Goal: Transaction & Acquisition: Download file/media

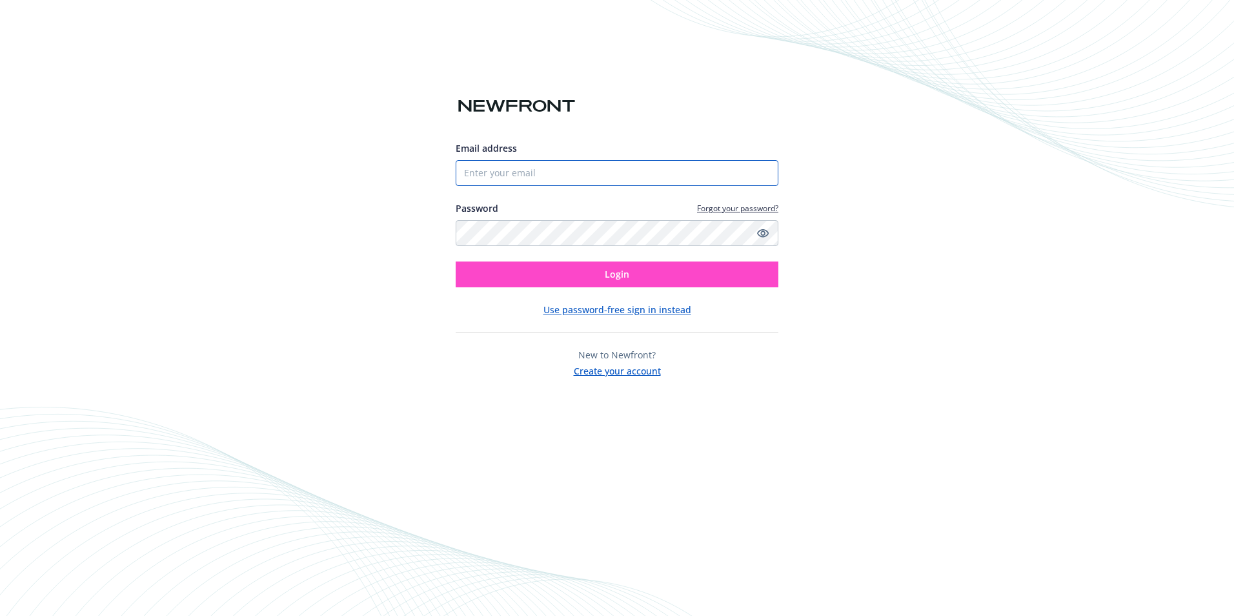
type input "[PERSON_NAME][EMAIL_ADDRESS][PERSON_NAME][DOMAIN_NAME]"
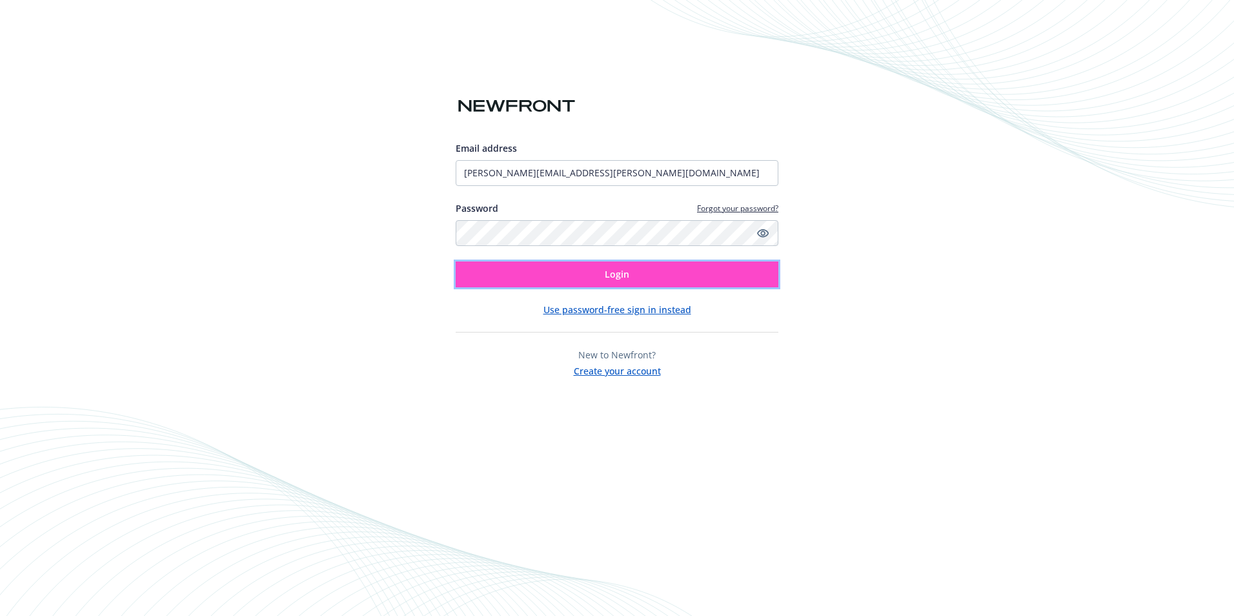
click at [607, 267] on button "Login" at bounding box center [617, 274] width 323 height 26
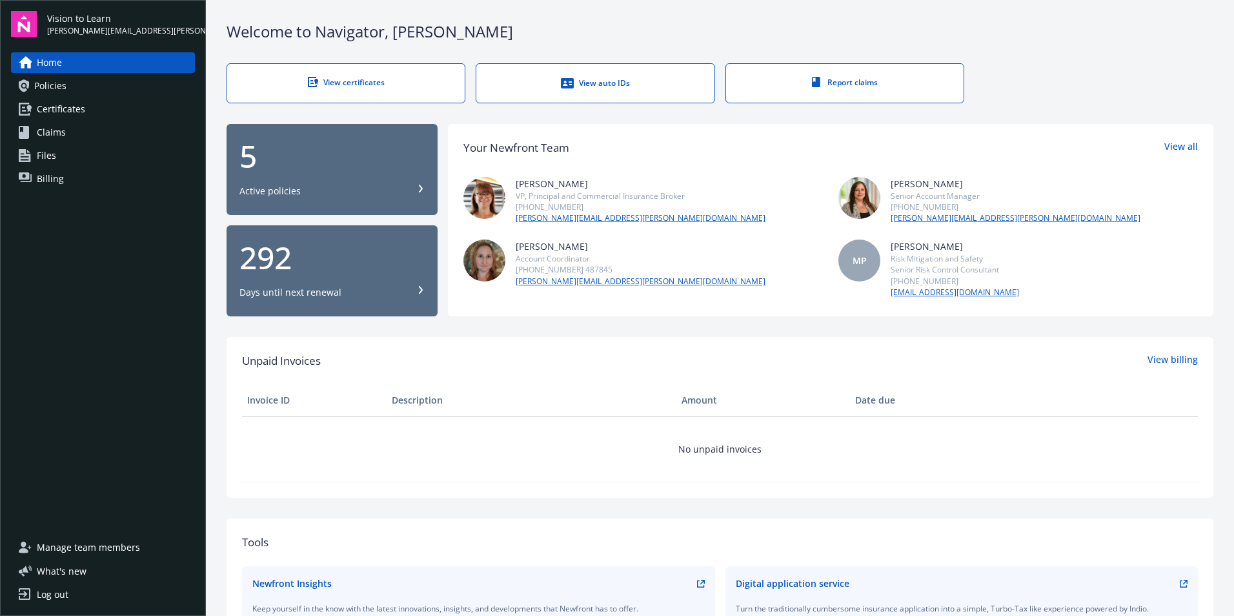
click at [337, 84] on div "View certificates" at bounding box center [346, 82] width 186 height 11
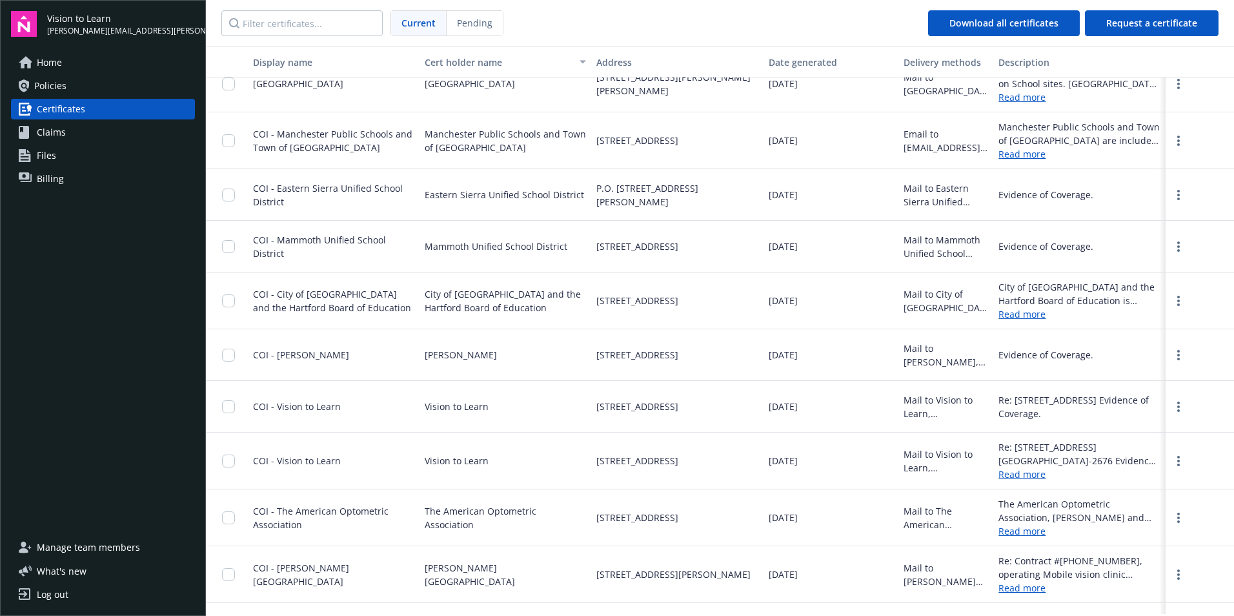
scroll to position [4415, 0]
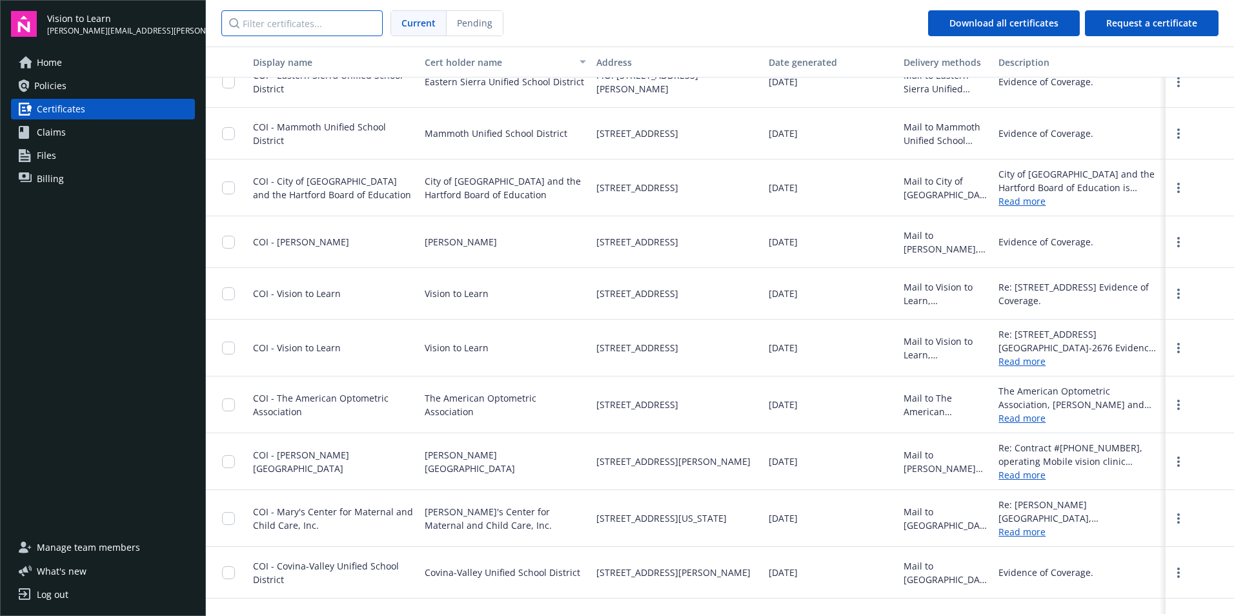
click at [301, 15] on input "Filter certificates..." at bounding box center [301, 23] width 161 height 26
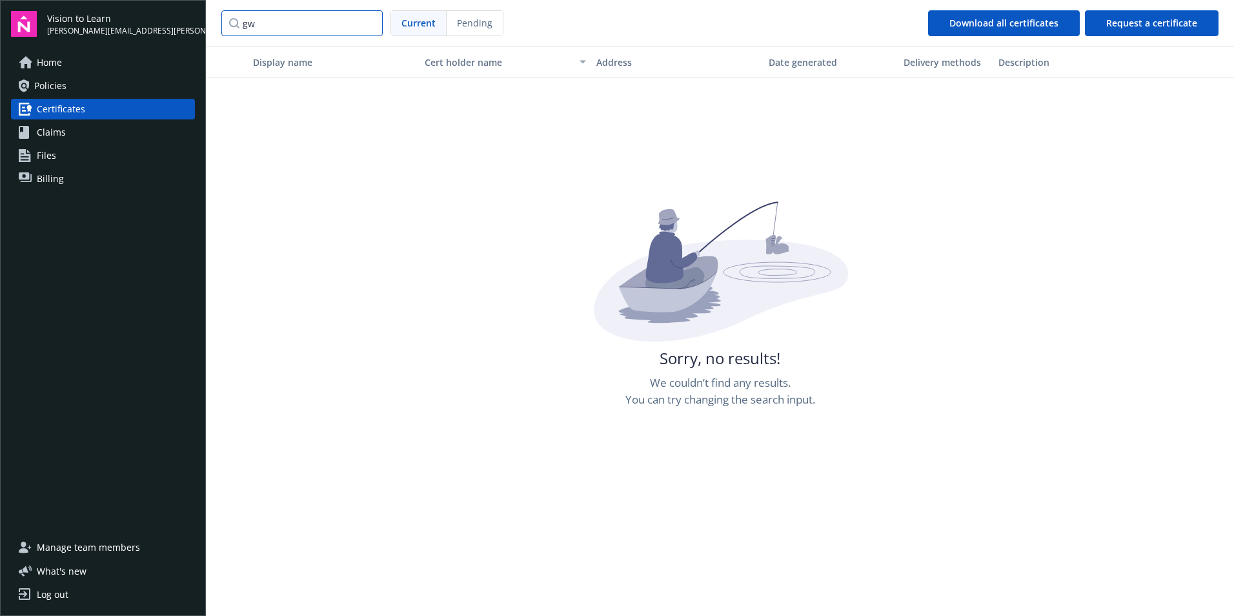
type input "g"
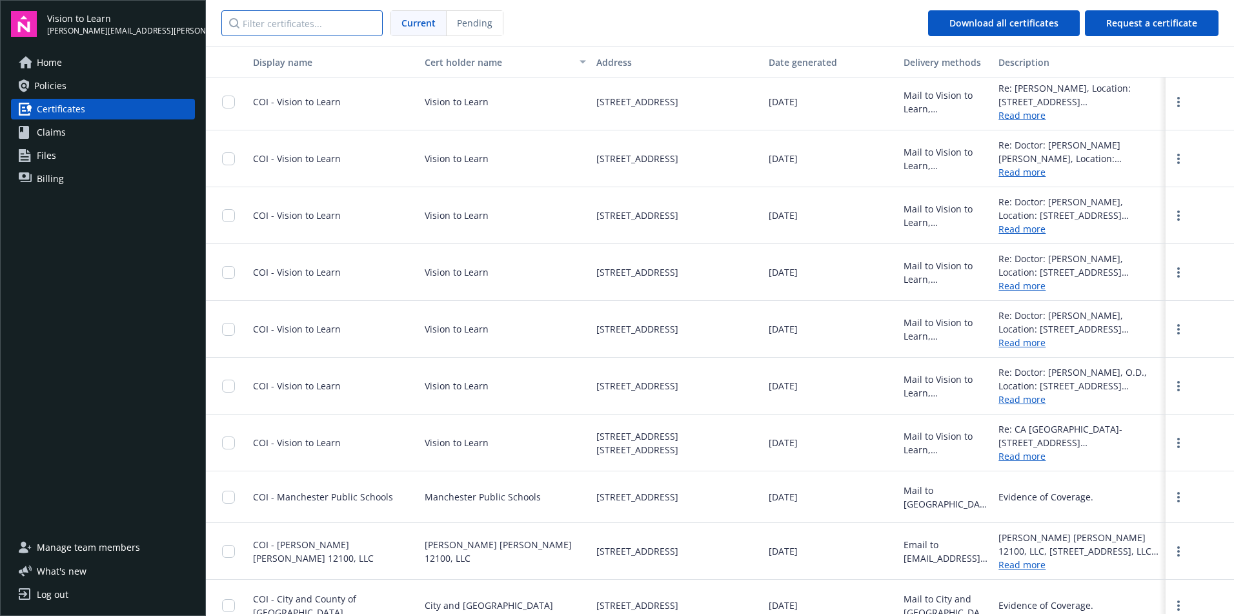
scroll to position [10909, 0]
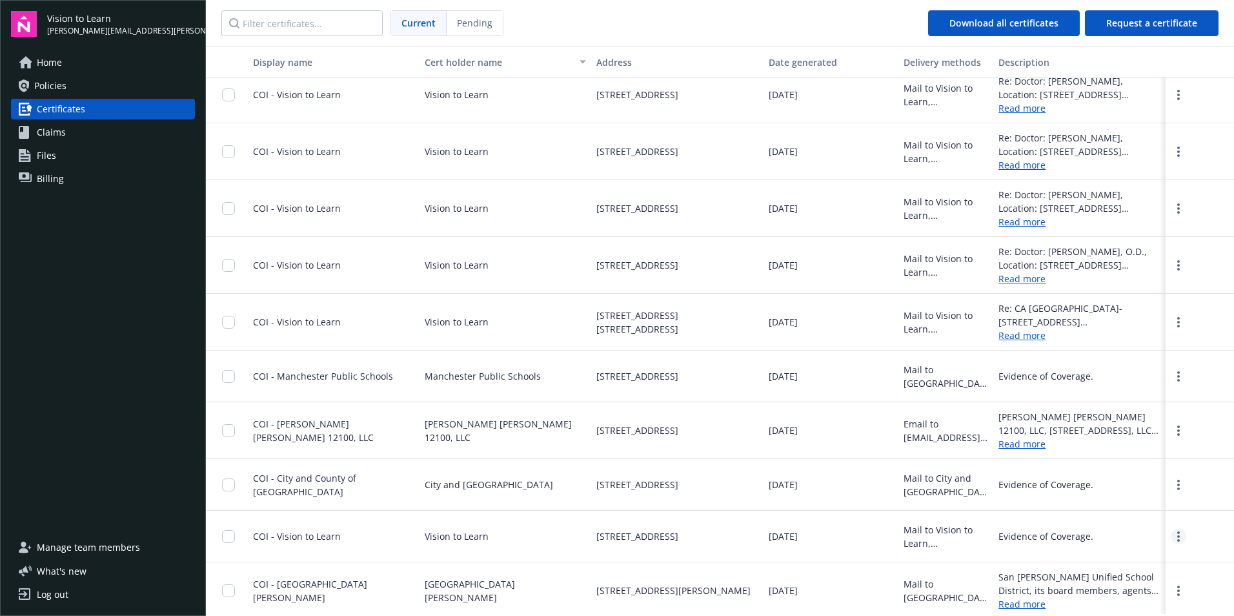
click at [1177, 535] on icon "more" at bounding box center [1178, 536] width 3 height 10
click at [1117, 558] on link "Download" at bounding box center [1144, 563] width 85 height 26
